Goal: Register for event/course

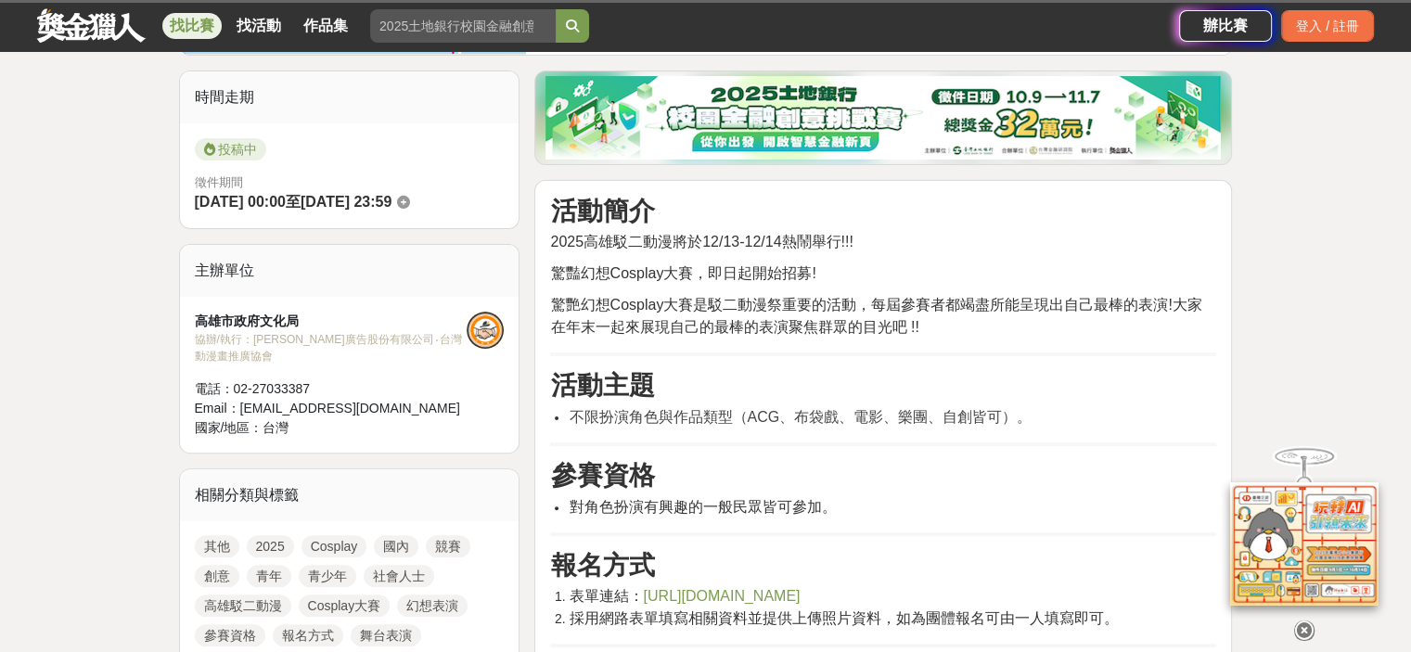
scroll to position [464, 0]
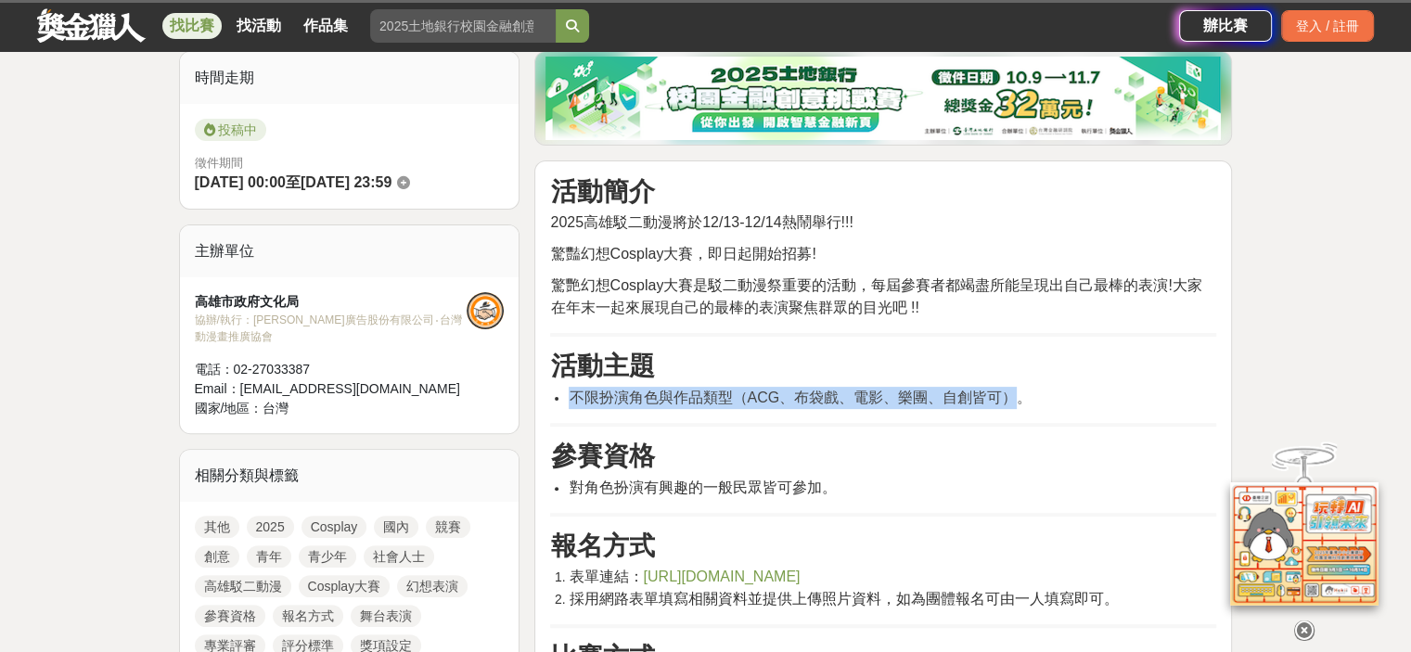
drag, startPoint x: 1006, startPoint y: 395, endPoint x: 569, endPoint y: 390, distance: 437.1
click at [569, 390] on span "不限扮演角色與作品類型（ACG、布袋戲、電影、樂團、自創皆可）。" at bounding box center [800, 398] width 463 height 16
copy span "不限扮演角色與作品類型（ACG、布袋戲、電影、樂團、自創皆可）"
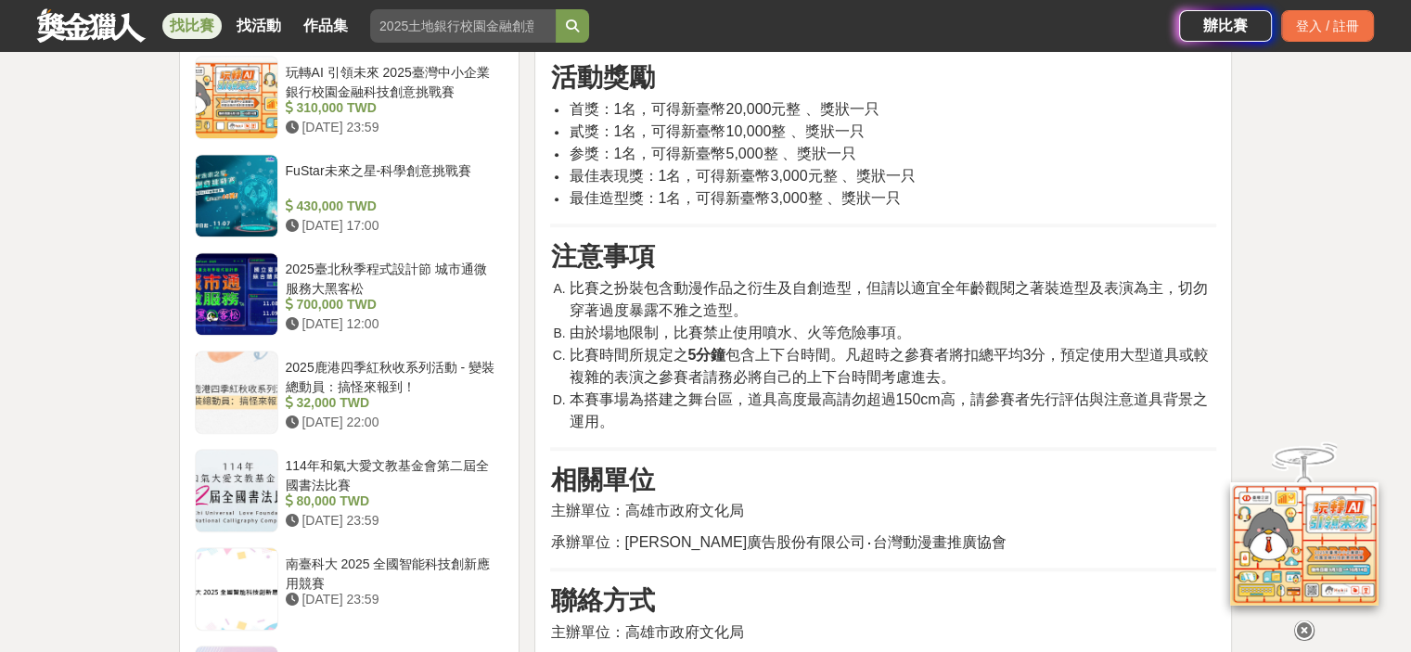
scroll to position [1577, 0]
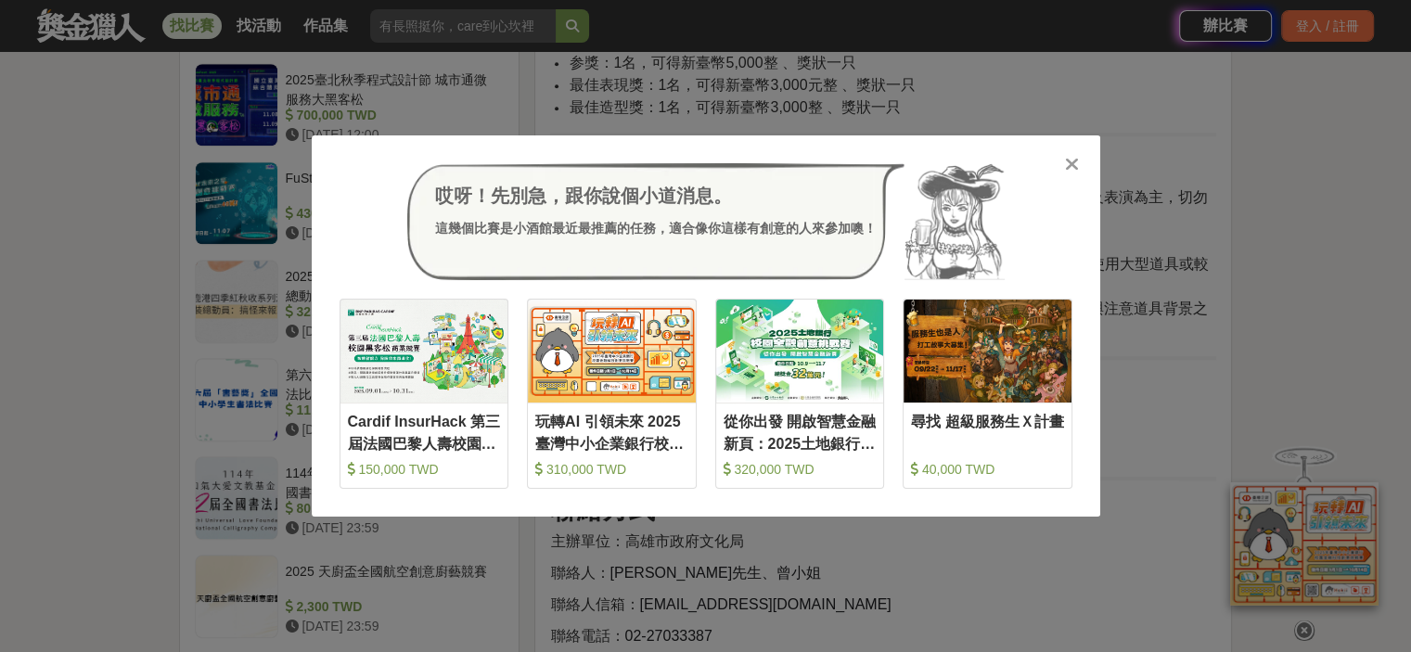
click at [1069, 166] on icon at bounding box center [1072, 164] width 14 height 19
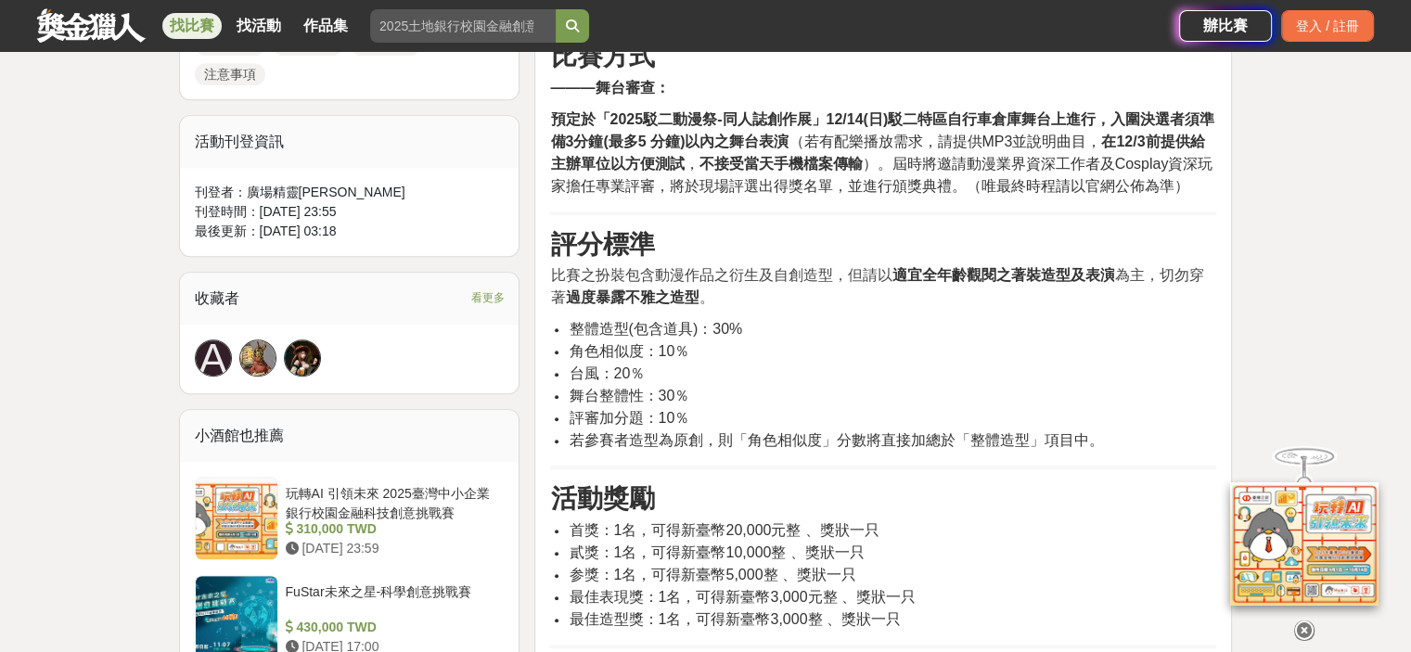
scroll to position [1021, 0]
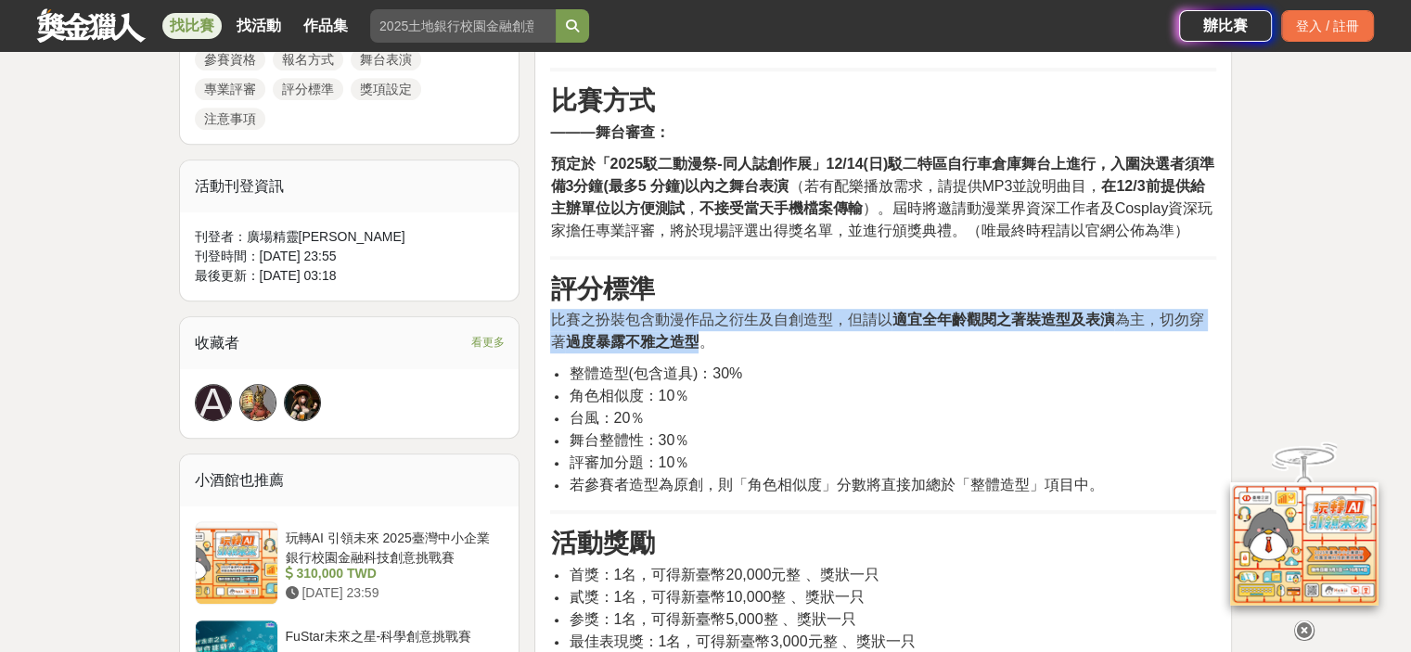
drag, startPoint x: 701, startPoint y: 340, endPoint x: 534, endPoint y: 318, distance: 168.4
click at [534, 318] on div "活動簡介 2025高雄駁二動漫將於12/13-12/14熱鬧舉行!!! 驚豔幻想Cosplay大賽，即日起開始招募! 驚艷幻想Cosplay大賽是駁二動漫祭重…" at bounding box center [883, 417] width 698 height 1626
copy p "比賽之扮裝包含動漫作品之衍生及自創造型，但請以 適宜全年齡觀閱之著裝造型及表演 為主，切勿穿著 過度暴露不雅之造型"
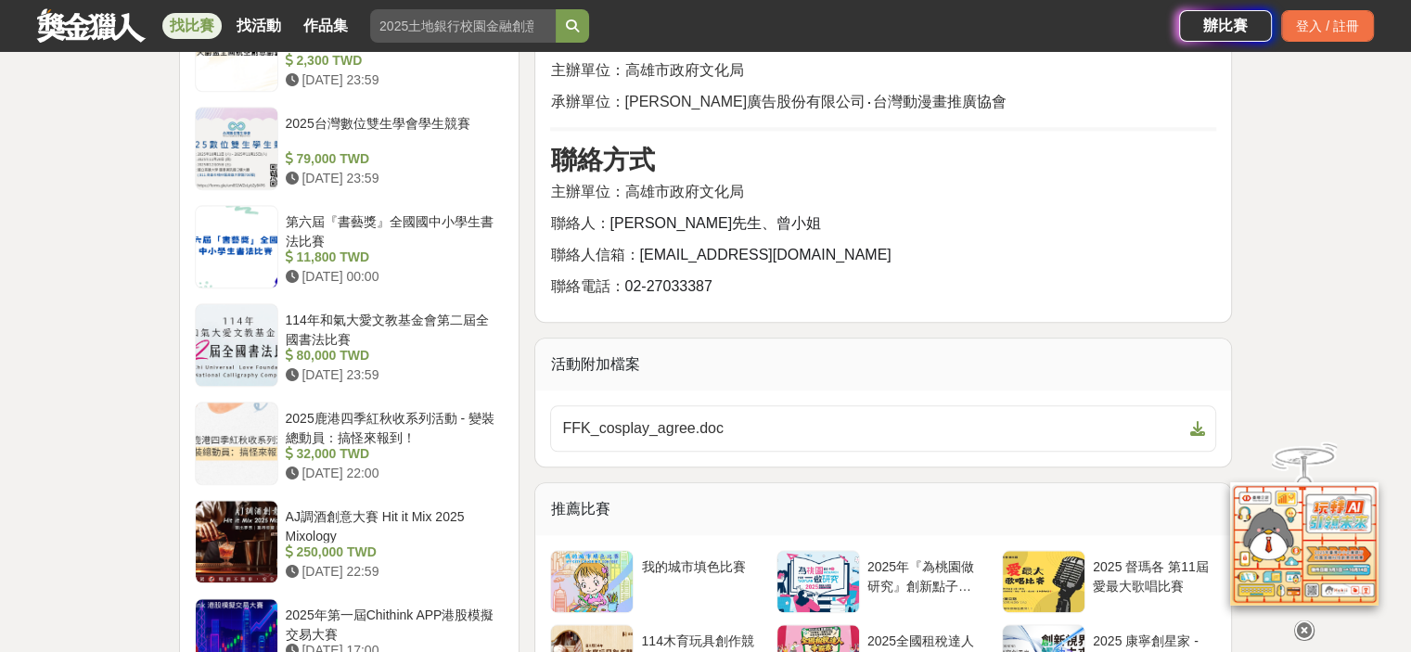
scroll to position [2041, 0]
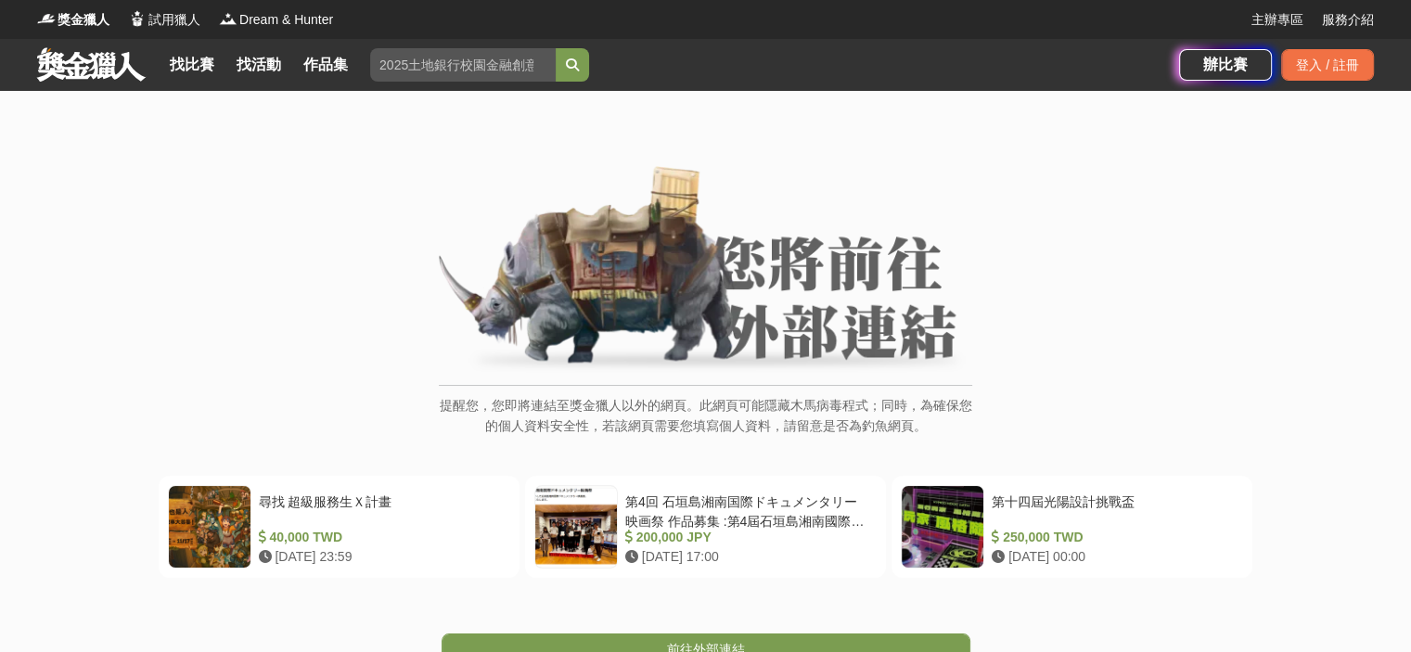
scroll to position [186, 0]
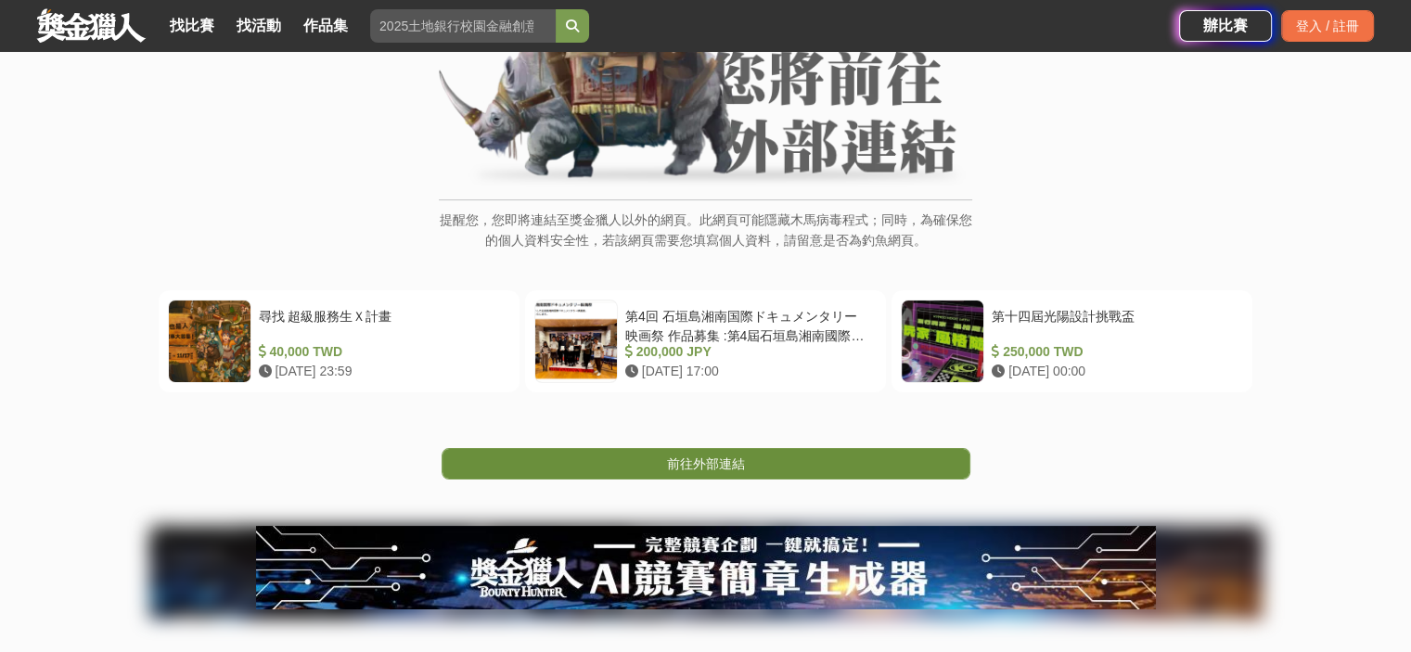
click at [784, 459] on link "前往外部連結" at bounding box center [706, 464] width 529 height 32
